Goal: Use online tool/utility: Utilize a website feature to perform a specific function

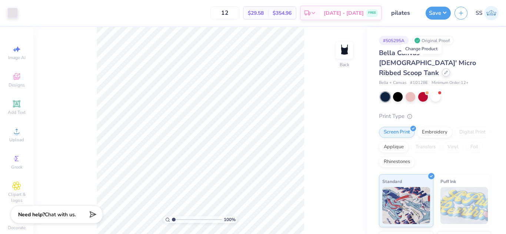
click at [444, 71] on icon at bounding box center [445, 72] width 3 height 3
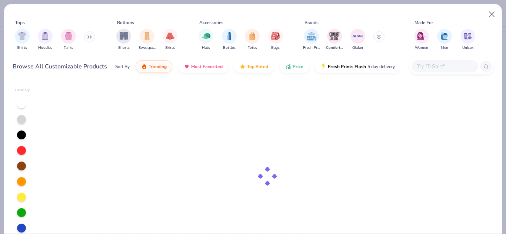
click at [423, 65] on input "text" at bounding box center [444, 66] width 57 height 9
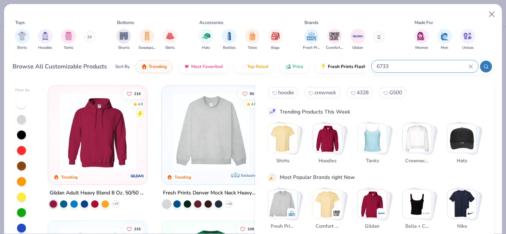
type input "6733"
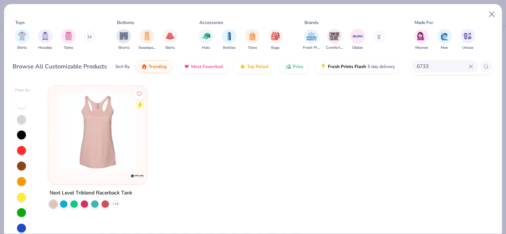
click at [92, 158] on img at bounding box center [98, 131] width 84 height 77
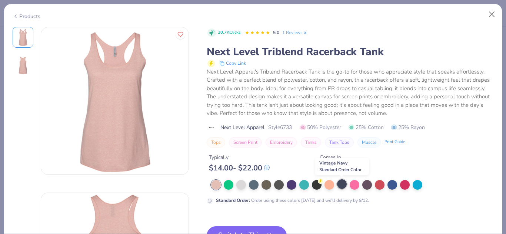
click at [344, 182] on div at bounding box center [342, 185] width 10 height 10
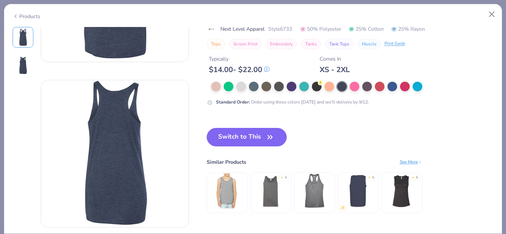
scroll to position [115, 0]
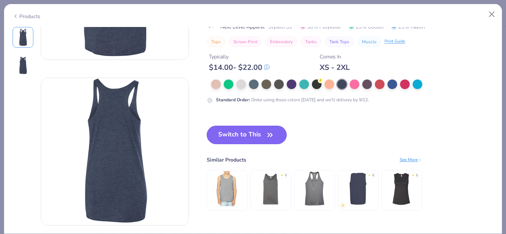
click at [255, 131] on button "Switch to This" at bounding box center [247, 135] width 80 height 19
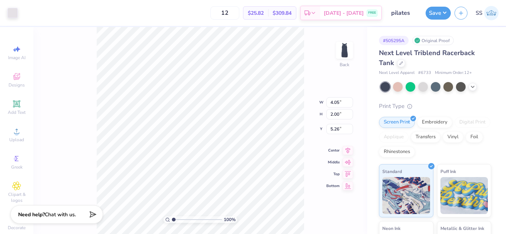
type input "6.75"
type input "3.34"
type input "1.85"
type input "5.30"
type input "2.62"
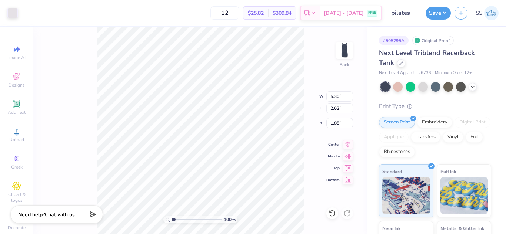
type input "1.90"
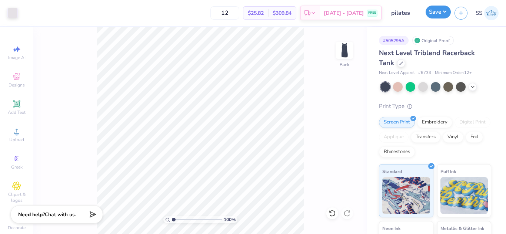
click at [440, 13] on button "Save" at bounding box center [437, 12] width 25 height 13
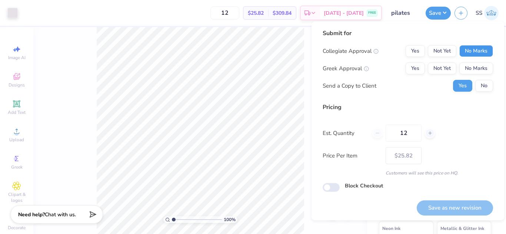
click at [466, 47] on button "No Marks" at bounding box center [476, 51] width 34 height 12
click at [468, 71] on button "No Marks" at bounding box center [476, 69] width 34 height 12
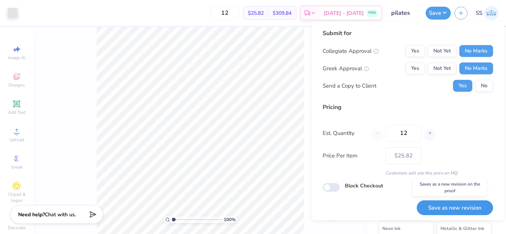
click at [458, 202] on button "Save as new revision" at bounding box center [454, 208] width 76 height 15
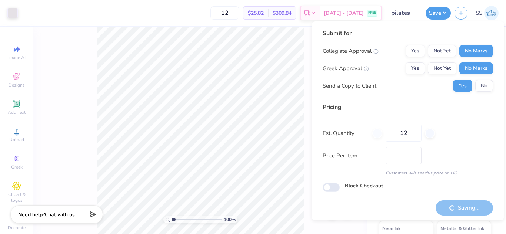
type input "$25.82"
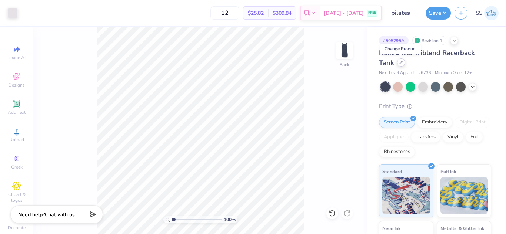
click at [397, 63] on div at bounding box center [401, 62] width 8 height 8
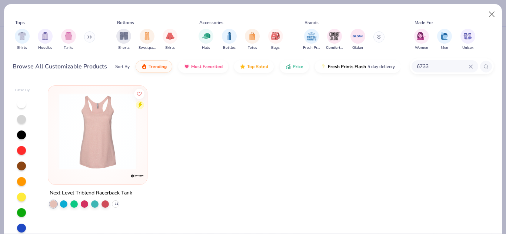
click at [469, 64] on icon at bounding box center [470, 66] width 4 height 4
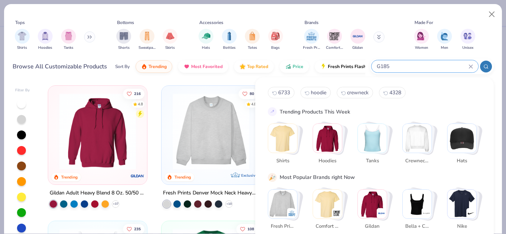
type input "G185"
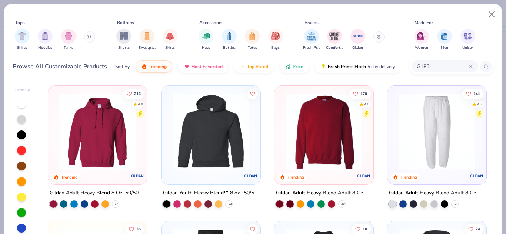
click at [470, 67] on icon at bounding box center [470, 66] width 3 height 3
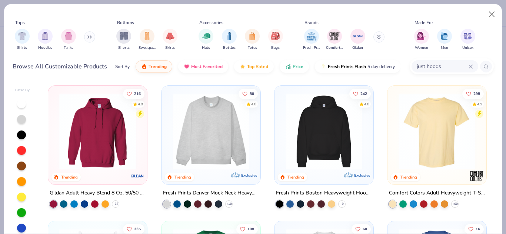
type input "just hoods"
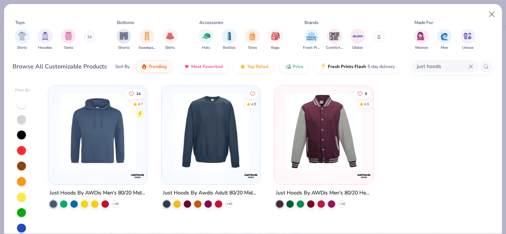
click at [132, 137] on img at bounding box center [98, 131] width 84 height 77
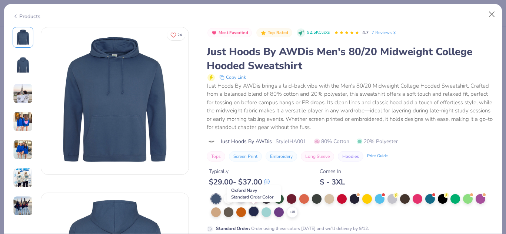
click at [252, 214] on div at bounding box center [254, 212] width 10 height 10
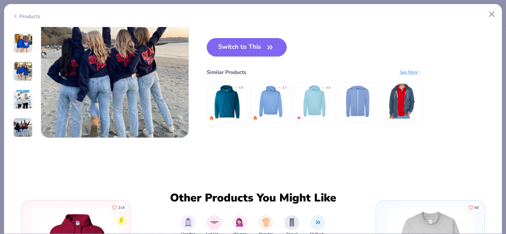
scroll to position [1028, 0]
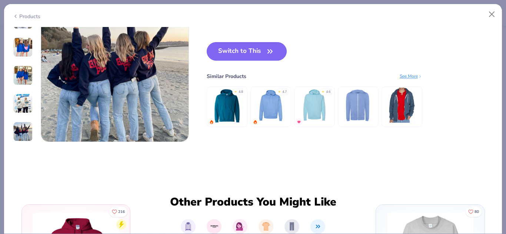
click at [266, 50] on icon "button" at bounding box center [270, 51] width 10 height 10
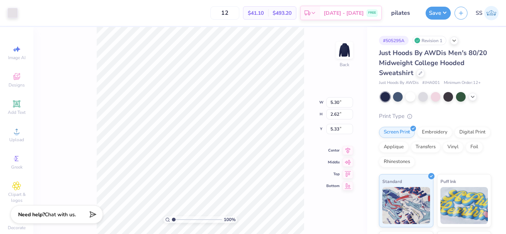
type input "8.58"
type input "4.24"
type input "3.00"
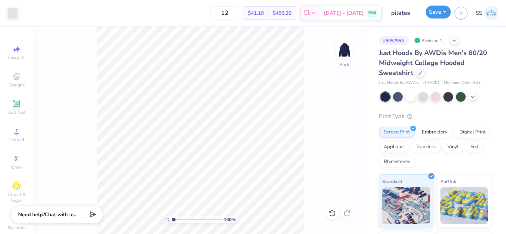
click at [433, 11] on button "Save" at bounding box center [437, 12] width 25 height 13
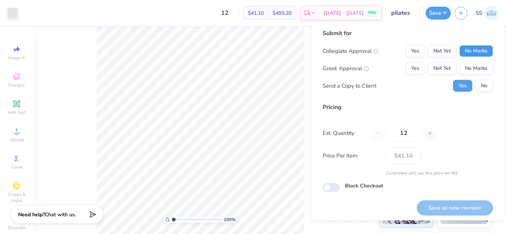
click at [464, 50] on button "No Marks" at bounding box center [476, 51] width 34 height 12
click at [469, 69] on button "No Marks" at bounding box center [476, 69] width 34 height 12
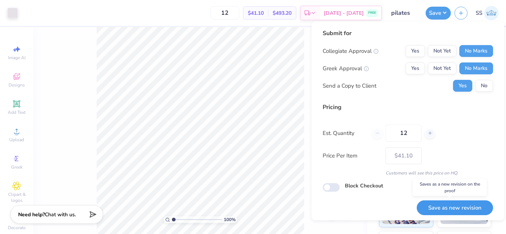
click at [447, 205] on button "Save as new revision" at bounding box center [454, 208] width 76 height 15
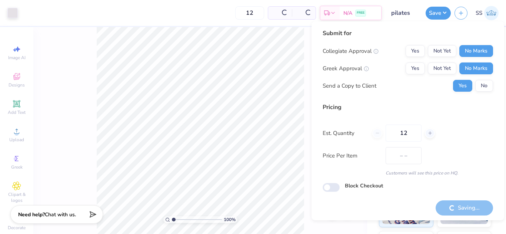
type input "$41.10"
